Goal: Find specific page/section

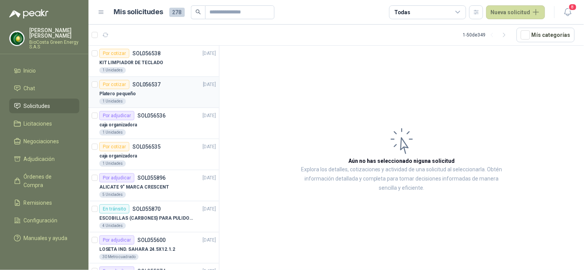
click at [119, 100] on div "1 Unidades" at bounding box center [112, 101] width 27 height 6
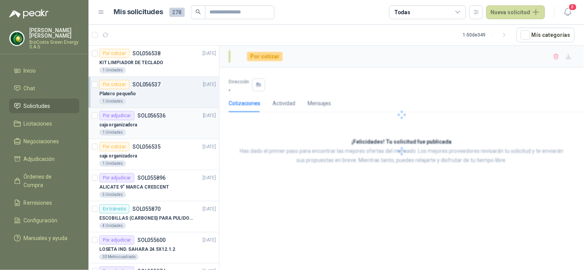
click at [128, 125] on p "caja organizadora" at bounding box center [118, 125] width 38 height 7
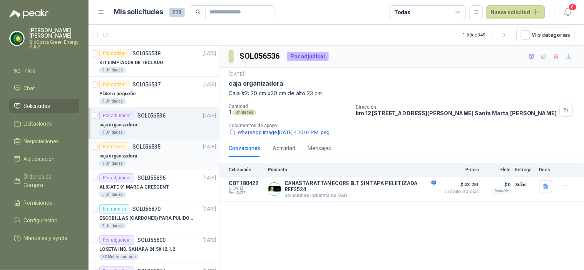
click at [139, 153] on div "caja organizadora" at bounding box center [157, 156] width 117 height 9
